Goal: Transaction & Acquisition: Purchase product/service

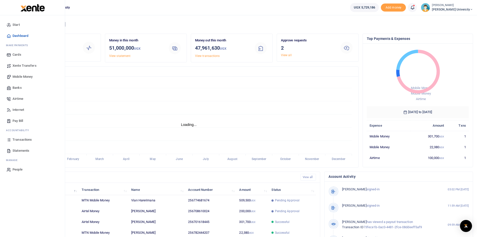
scroll to position [4, 4]
click at [23, 76] on span "Mobile Money" at bounding box center [23, 76] width 20 height 5
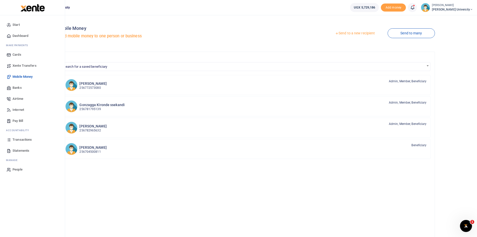
click at [16, 36] on span "Dashboard" at bounding box center [21, 35] width 16 height 5
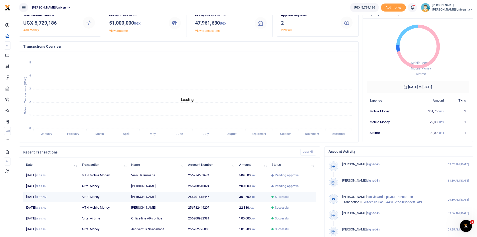
scroll to position [4, 4]
click at [278, 197] on span "Successful" at bounding box center [282, 196] width 15 height 5
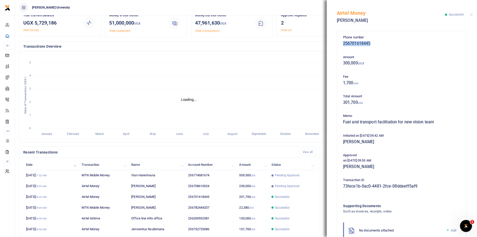
drag, startPoint x: 370, startPoint y: 43, endPoint x: 335, endPoint y: 43, distance: 35.0
click at [335, 43] on div "Phone number 256701618445 Amount 300,000 UGX Fee 1,700 UGX Total Amount 301,700…" at bounding box center [402, 132] width 150 height 209
copy h5 "256701618445"
click at [471, 15] on button "Close" at bounding box center [471, 14] width 3 height 3
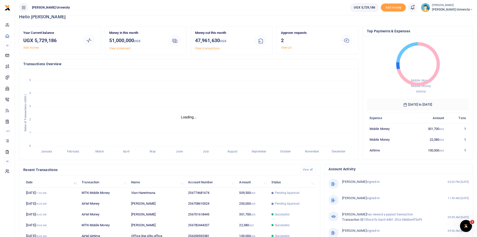
scroll to position [0, 0]
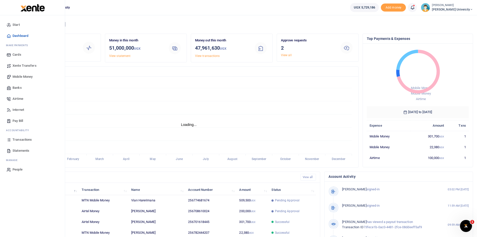
click at [25, 76] on span "Mobile Money" at bounding box center [23, 76] width 20 height 5
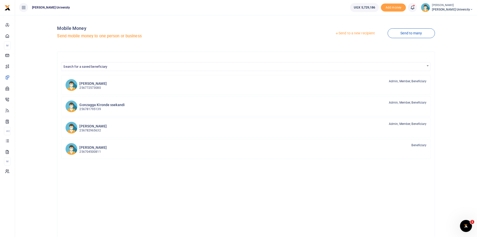
click at [348, 33] on link "Send to a new recipient" at bounding box center [354, 33] width 65 height 9
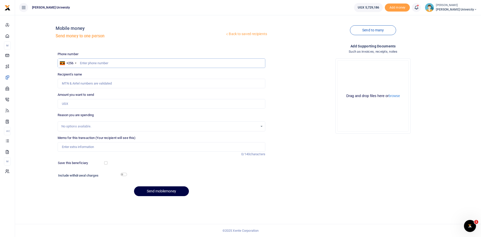
click at [93, 62] on input "text" at bounding box center [161, 63] width 207 height 10
paste input "256701618445"
type input "256701618445"
type input "John Kayizzi"
type input "256701618445"
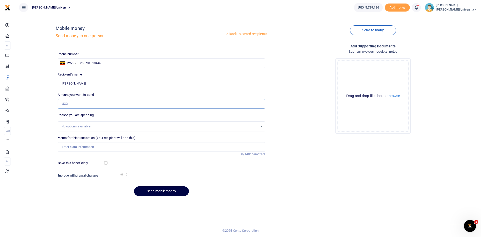
click at [66, 104] on input "Amount you want to send" at bounding box center [161, 104] width 207 height 10
type input "150,000"
click at [72, 149] on input "Memo for this transaction (Your recipient will see this)" at bounding box center [161, 147] width 207 height 10
type input "Balance for Media Team covering King Ceasor University Law school Conference"
click at [166, 192] on button "Send mobilemoney" at bounding box center [161, 191] width 55 height 10
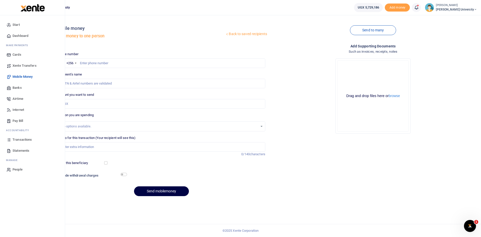
click at [22, 35] on span "Dashboard" at bounding box center [21, 35] width 16 height 5
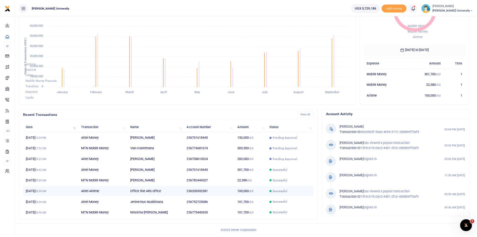
scroll to position [4, 4]
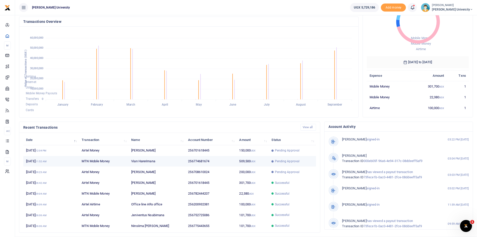
scroll to position [50, 0]
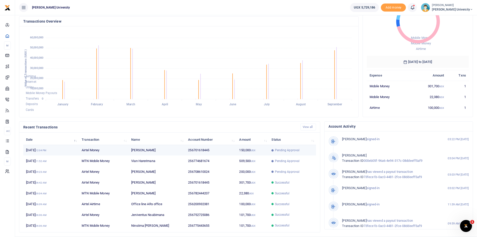
click at [280, 151] on span "Pending Approval" at bounding box center [287, 150] width 25 height 5
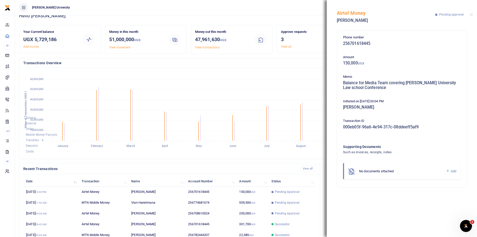
scroll to position [0, 0]
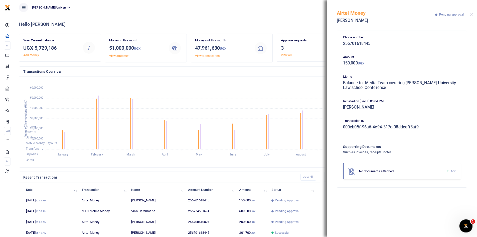
click at [465, 223] on icon "Open Intercom Messenger" at bounding box center [465, 225] width 8 height 8
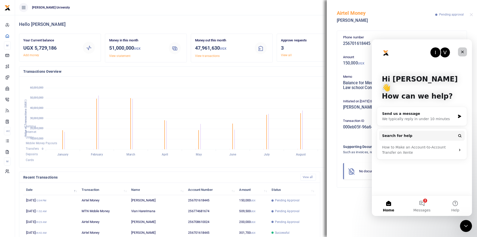
click at [463, 53] on icon "Close" at bounding box center [462, 52] width 3 height 3
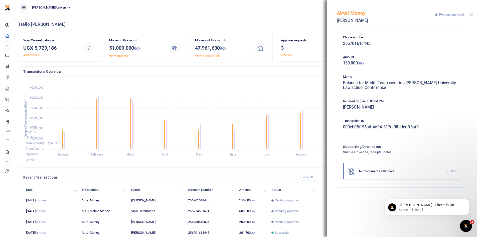
click at [471, 15] on button "Close" at bounding box center [471, 14] width 3 height 3
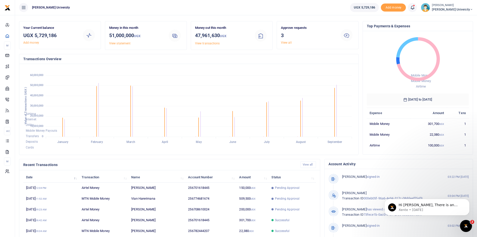
scroll to position [25, 0]
